Goal: Find specific page/section: Find specific page/section

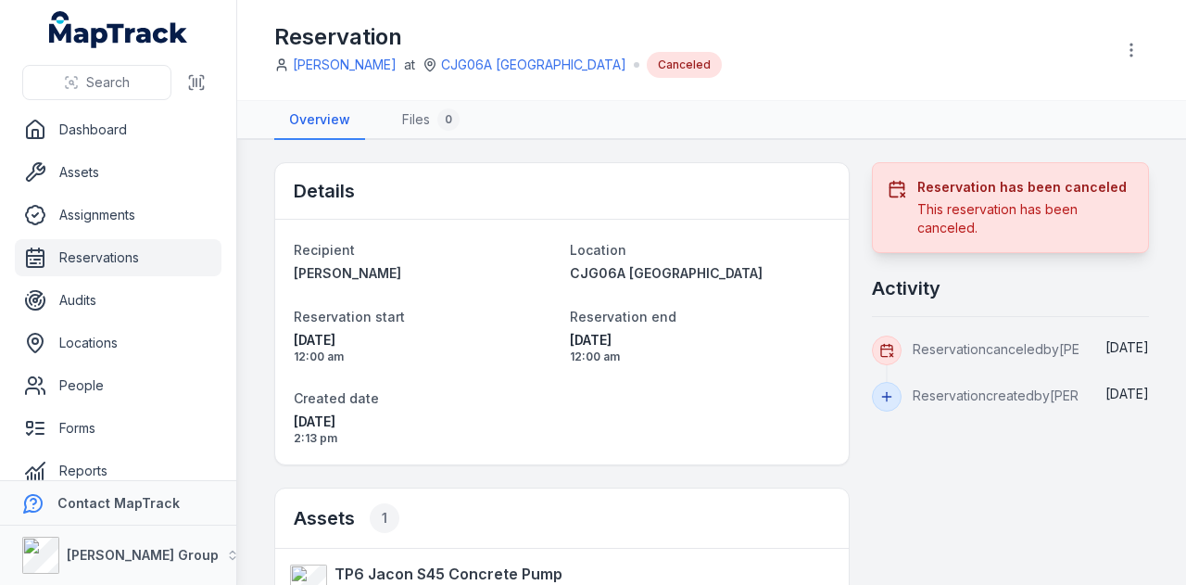
scroll to position [346, 0]
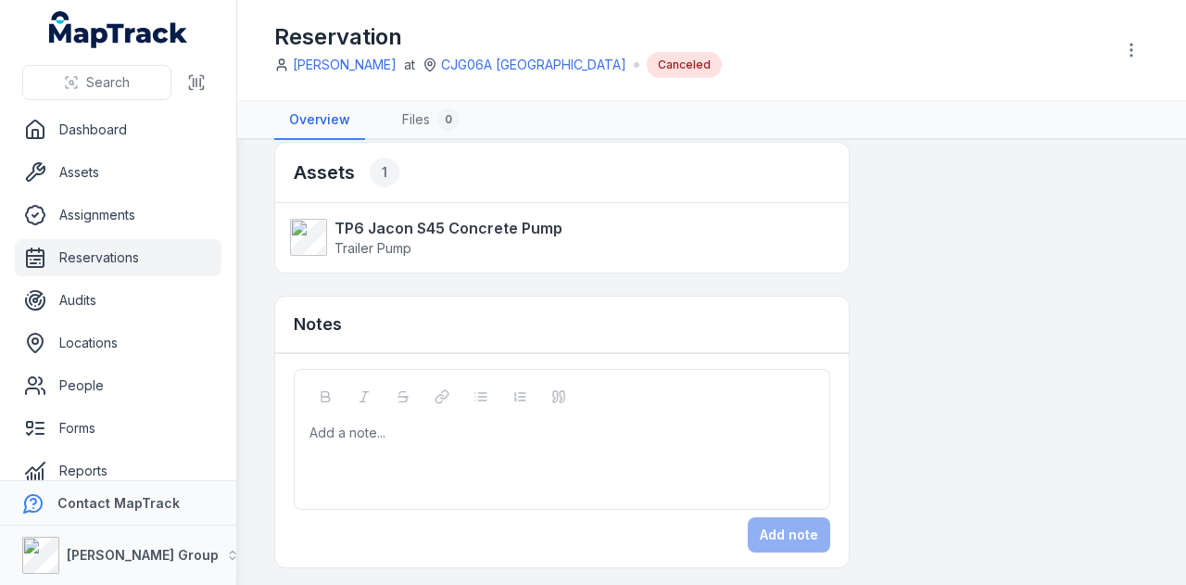
drag, startPoint x: 0, startPoint y: 0, endPoint x: 105, endPoint y: 260, distance: 280.7
click at [105, 260] on link "Reservations" at bounding box center [118, 257] width 207 height 37
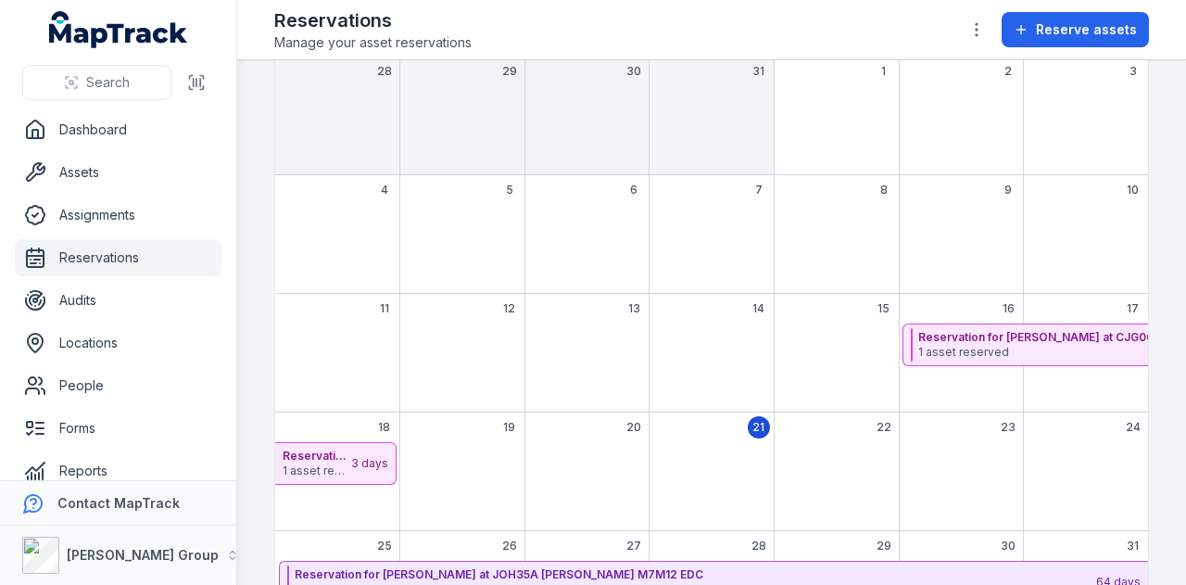
scroll to position [243, 0]
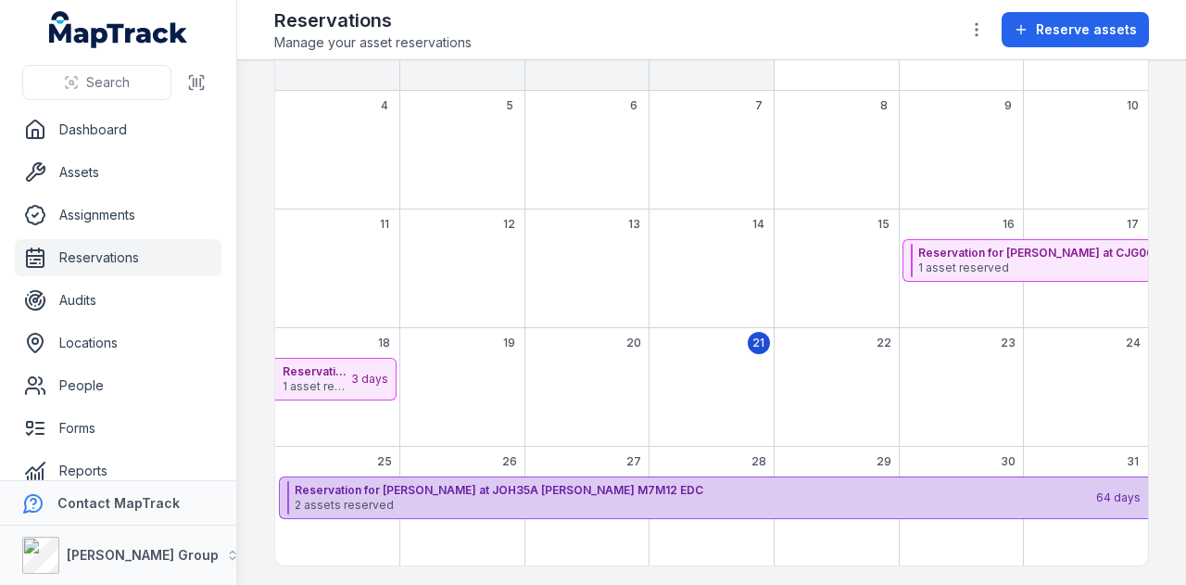
click at [574, 498] on span "2 assets reserved" at bounding box center [695, 505] width 800 height 15
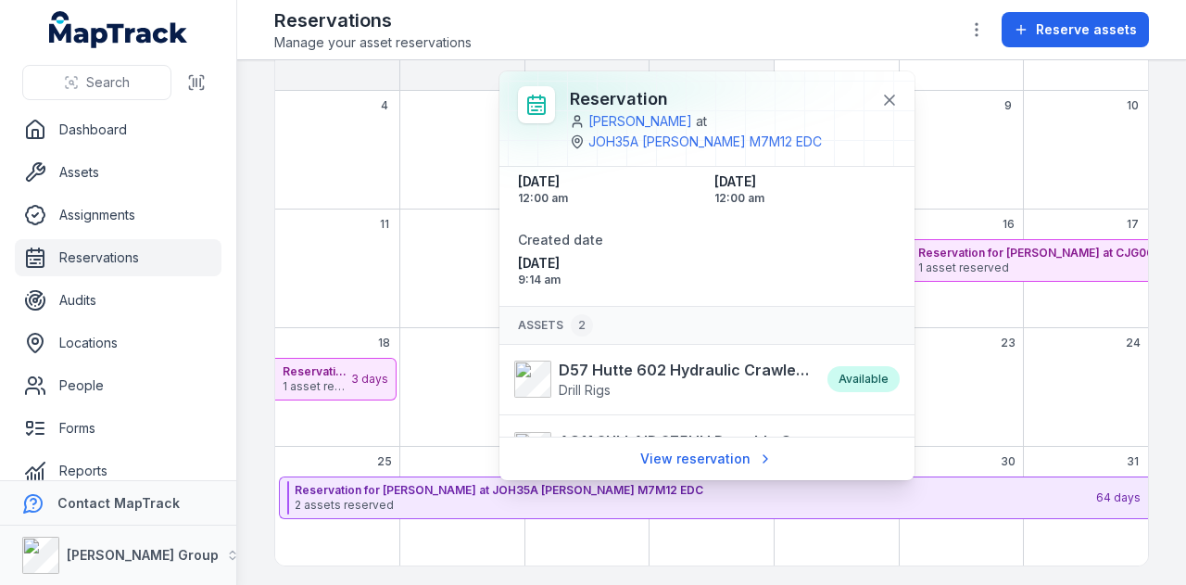
scroll to position [151, 0]
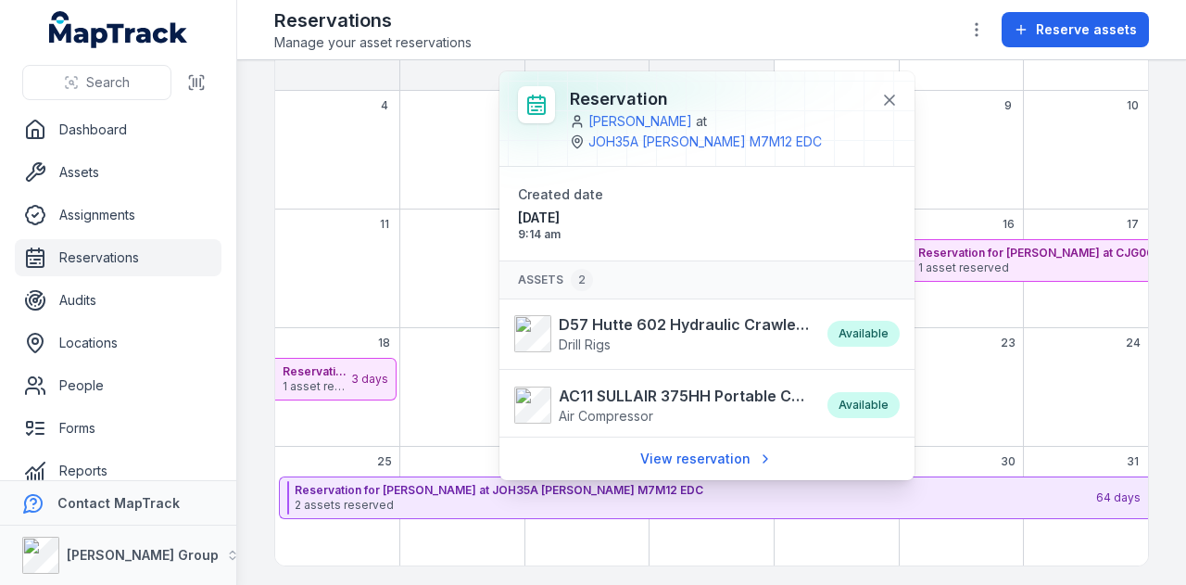
click at [1055, 366] on div "August 2025" at bounding box center [1085, 381] width 125 height 46
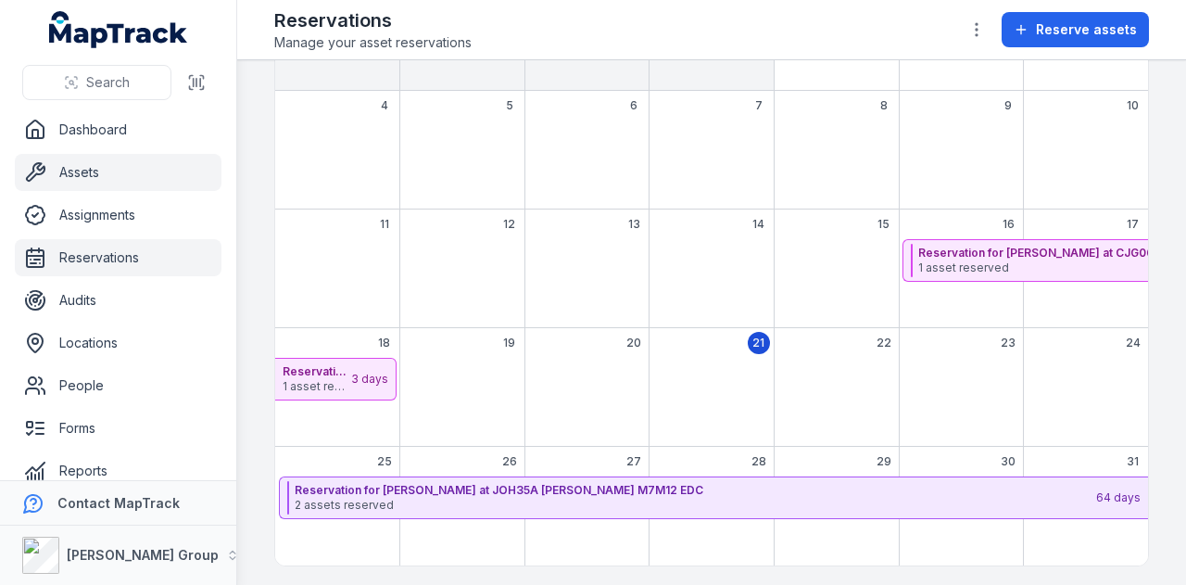
click at [158, 173] on link "Assets" at bounding box center [118, 172] width 207 height 37
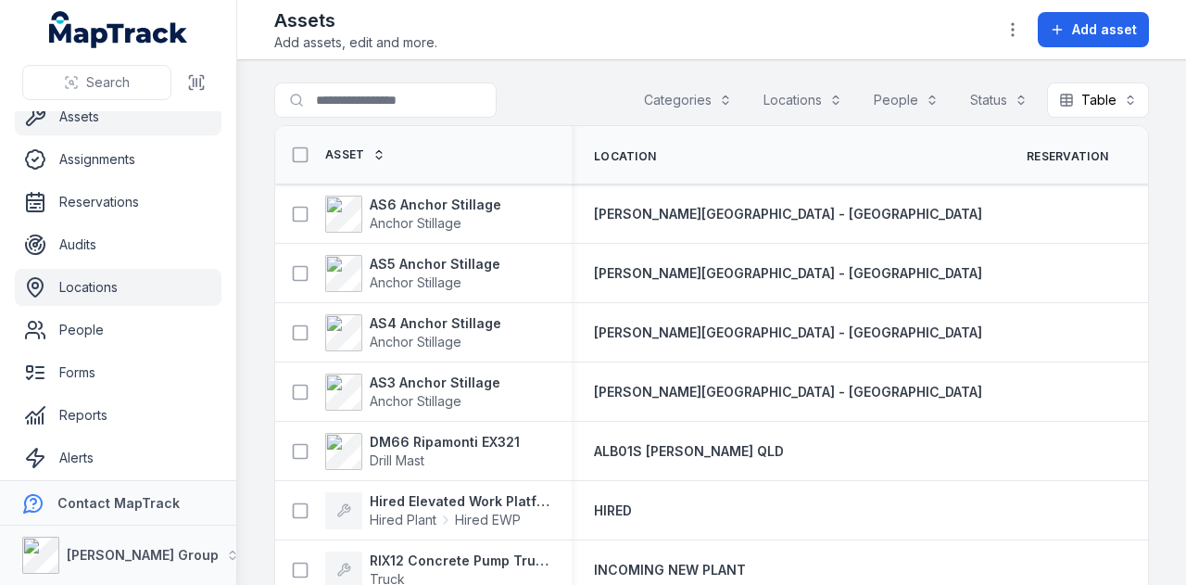
scroll to position [105, 0]
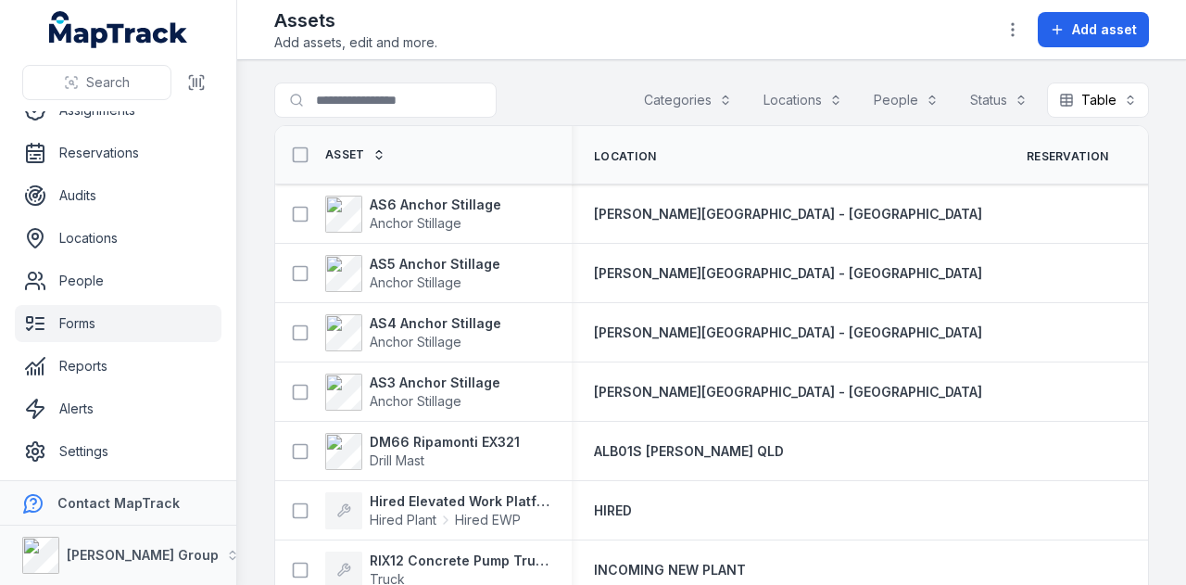
click at [131, 330] on link "Forms" at bounding box center [118, 323] width 207 height 37
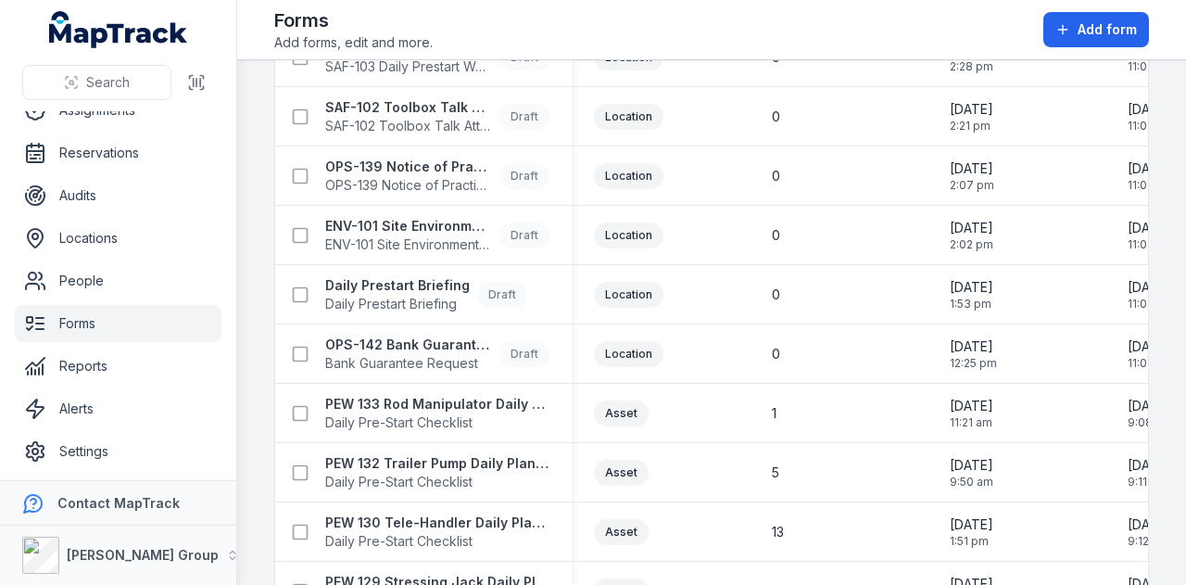
scroll to position [804, 0]
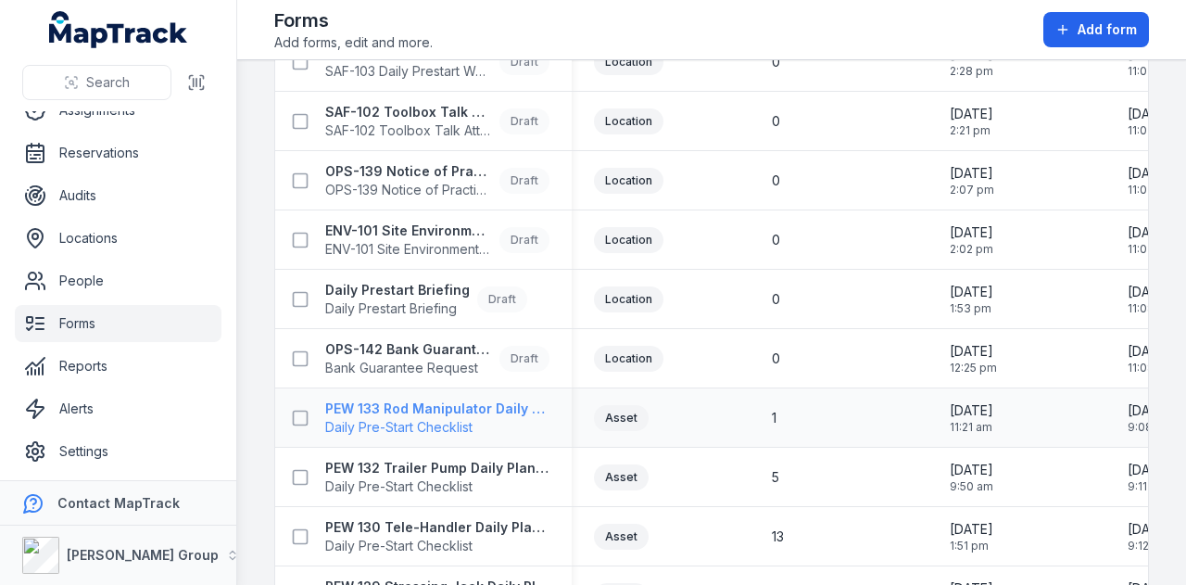
click at [521, 418] on span "Daily Pre-Start Checklist" at bounding box center [437, 427] width 224 height 19
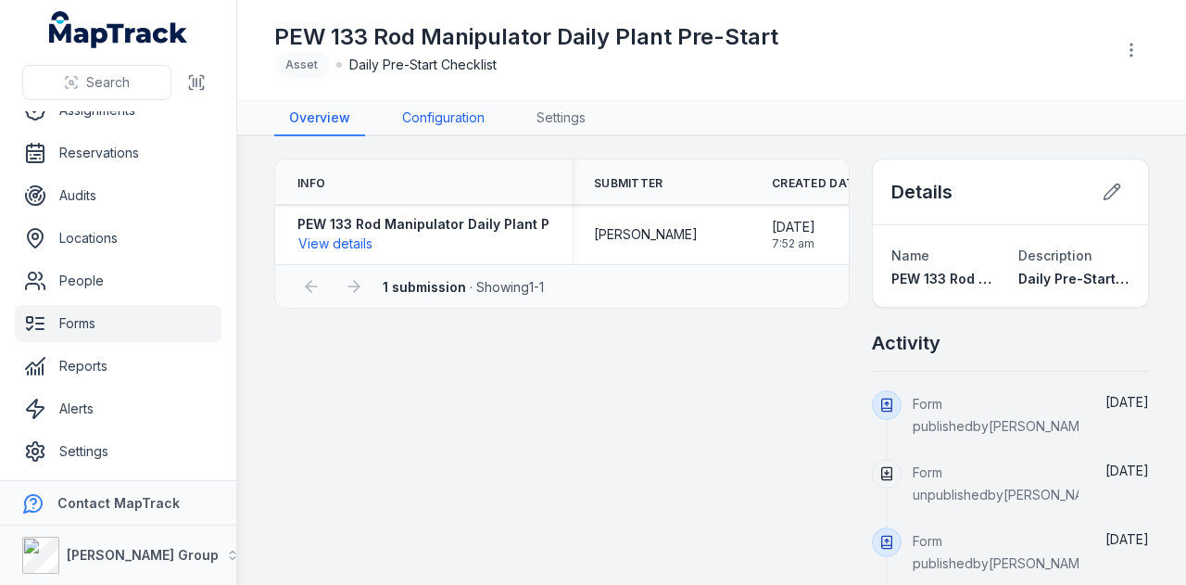
click at [474, 124] on link "Configuration" at bounding box center [443, 118] width 112 height 35
